Goal: Book appointment/travel/reservation

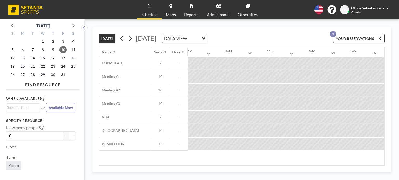
scroll to position [0, 511]
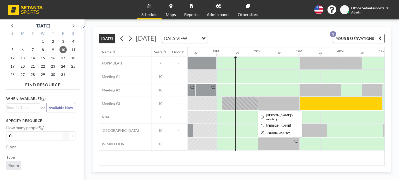
click at [281, 104] on div at bounding box center [279, 103] width 42 height 13
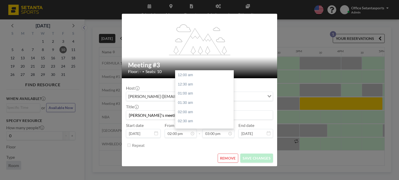
scroll to position [277, 0]
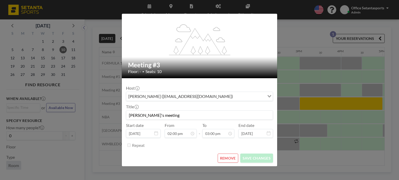
click at [230, 155] on button "REMOVE" at bounding box center [227, 158] width 21 height 9
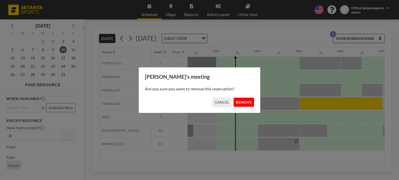
click at [239, 99] on button "REMOVE" at bounding box center [243, 102] width 21 height 9
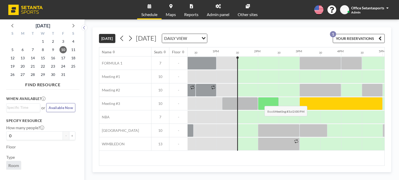
click at [260, 102] on div at bounding box center [268, 103] width 21 height 13
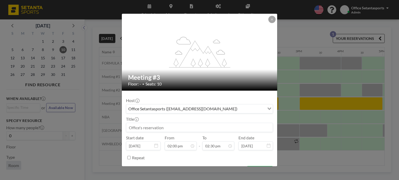
click at [162, 107] on div "Office Setantasports ([EMAIL_ADDRESS][DOMAIN_NAME])" at bounding box center [195, 109] width 138 height 8
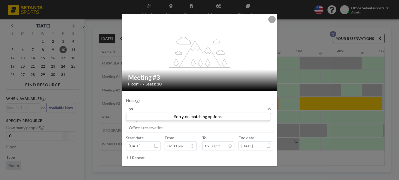
type input "ნ"
type input "n"
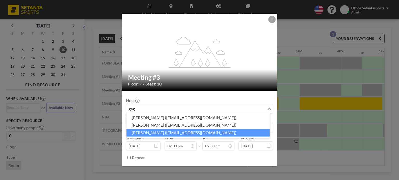
click at [162, 134] on li "[PERSON_NAME] ([EMAIL_ADDRESS][DOMAIN_NAME])" at bounding box center [197, 133] width 143 height 8
type input "gag"
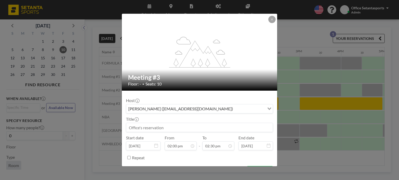
click at [155, 125] on input at bounding box center [199, 127] width 146 height 9
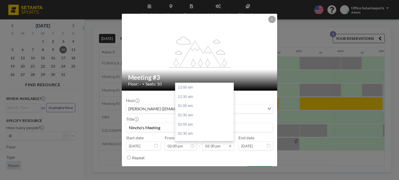
scroll to position [268, 0]
type input "Nincho's Meeting"
click at [193, 97] on div "03:00 pm" at bounding box center [205, 96] width 61 height 9
type input "03:00 pm"
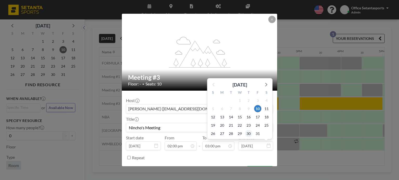
scroll to position [12, 0]
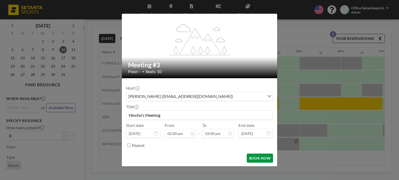
click at [254, 158] on button "BOOK NOW" at bounding box center [260, 158] width 26 height 9
